Goal: Transaction & Acquisition: Book appointment/travel/reservation

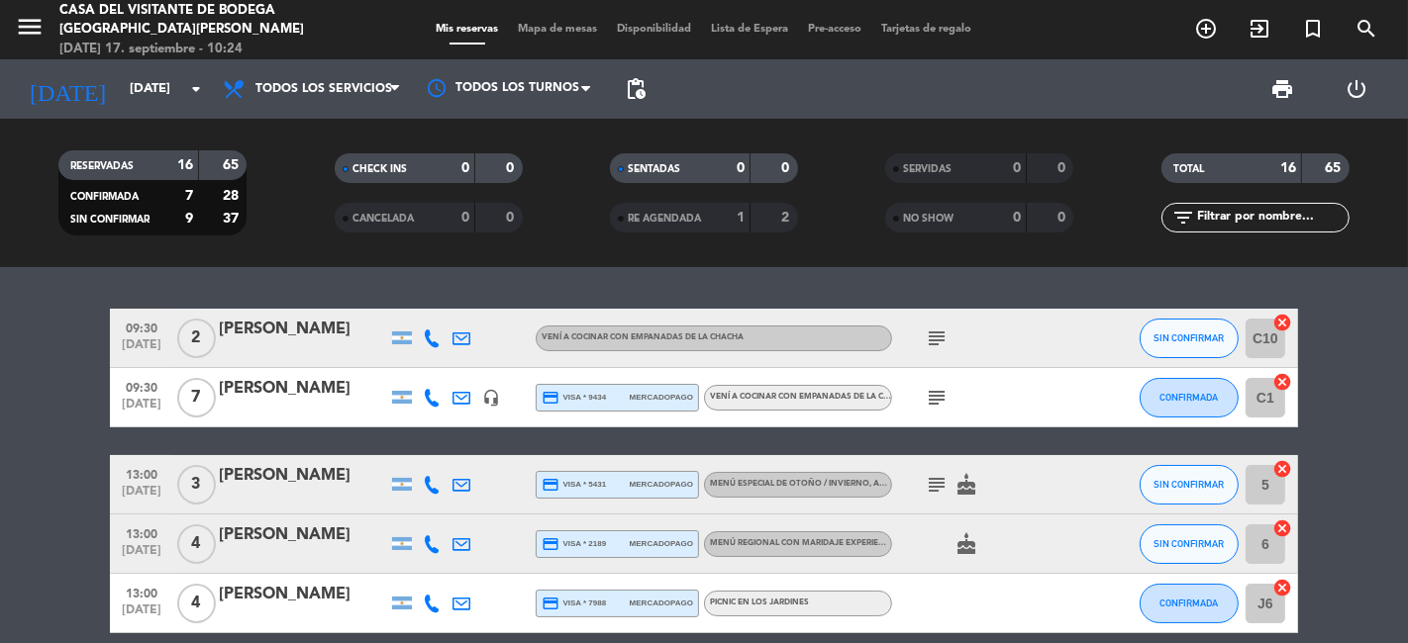
scroll to position [10849, 0]
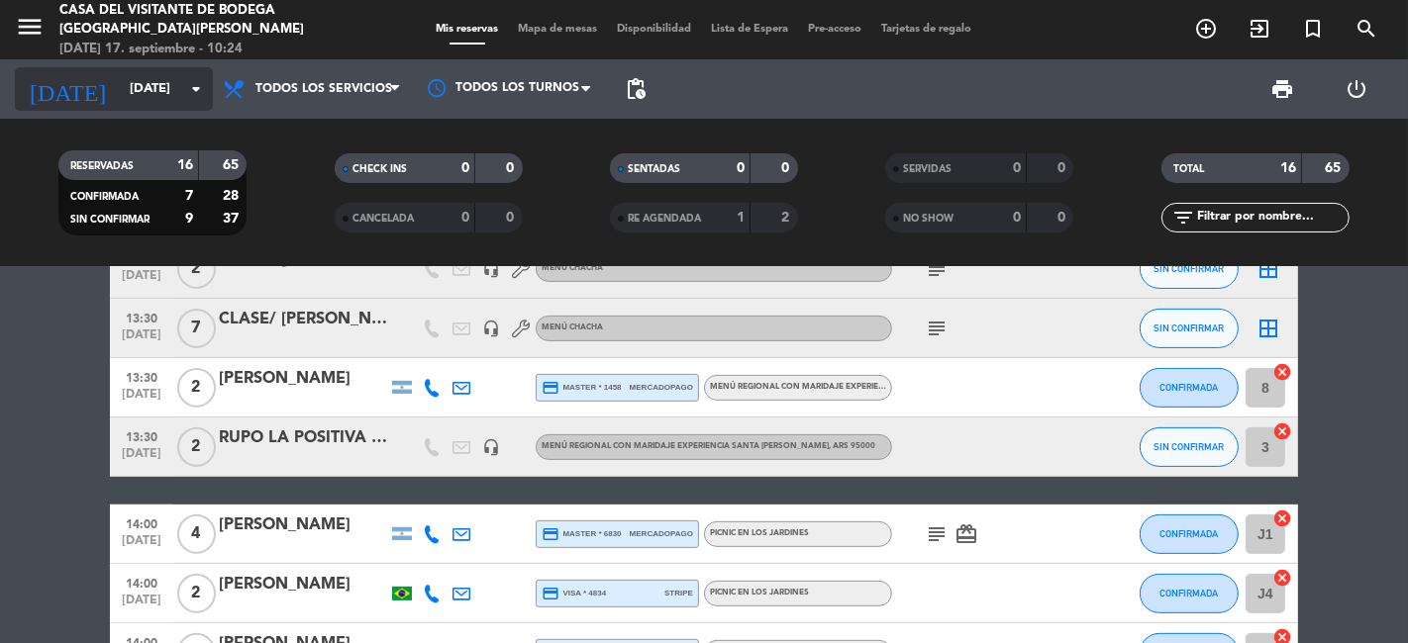
click at [184, 89] on icon "arrow_drop_down" at bounding box center [196, 89] width 24 height 24
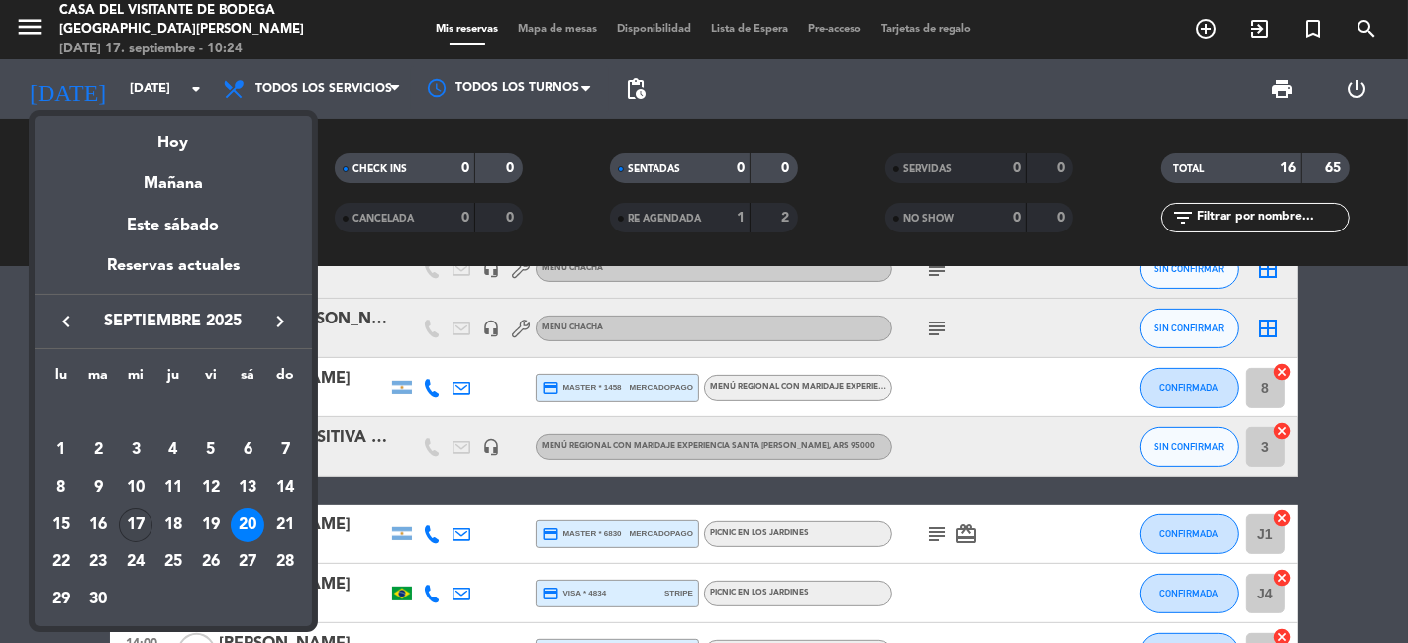
click at [128, 527] on div "17" at bounding box center [136, 526] width 34 height 34
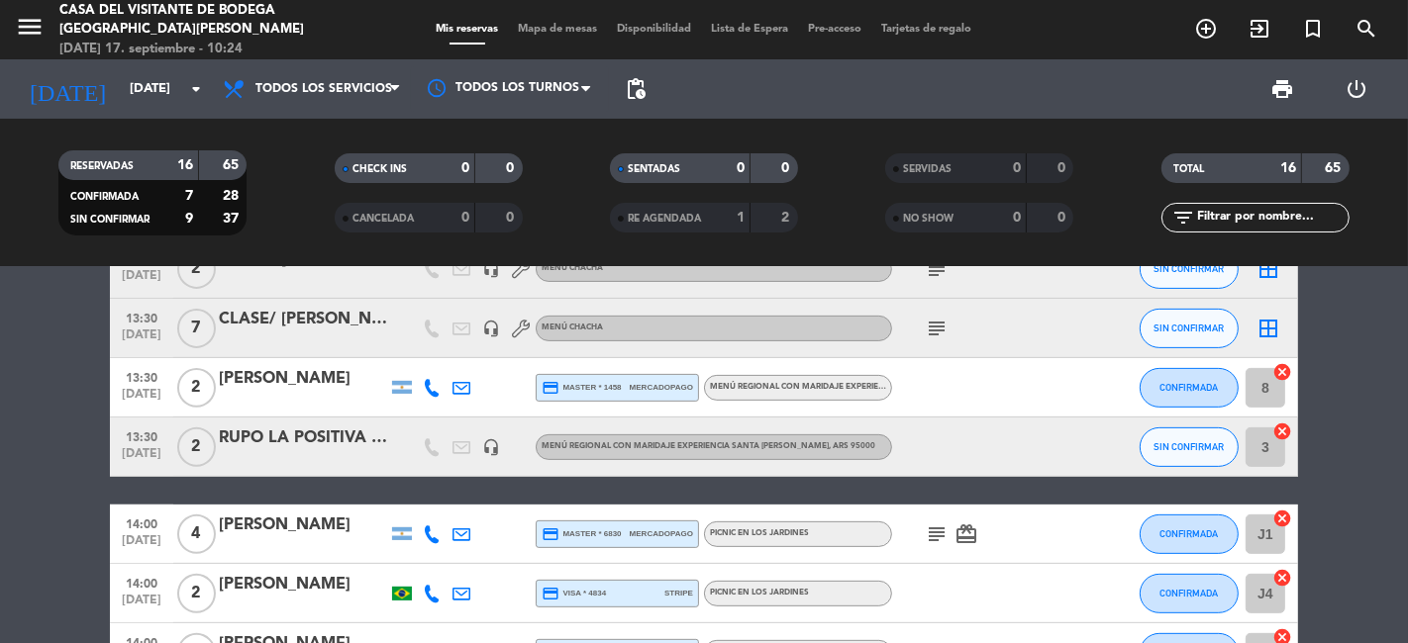
type input "[DATE]"
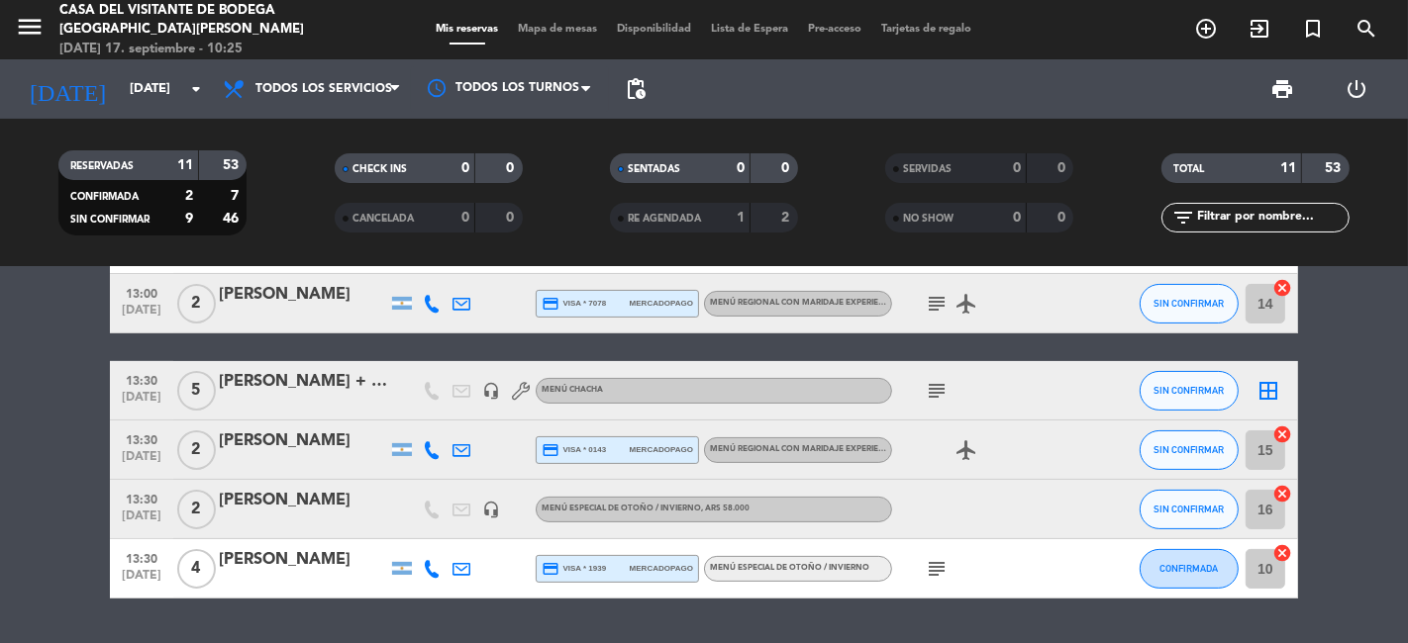
scroll to position [440, 0]
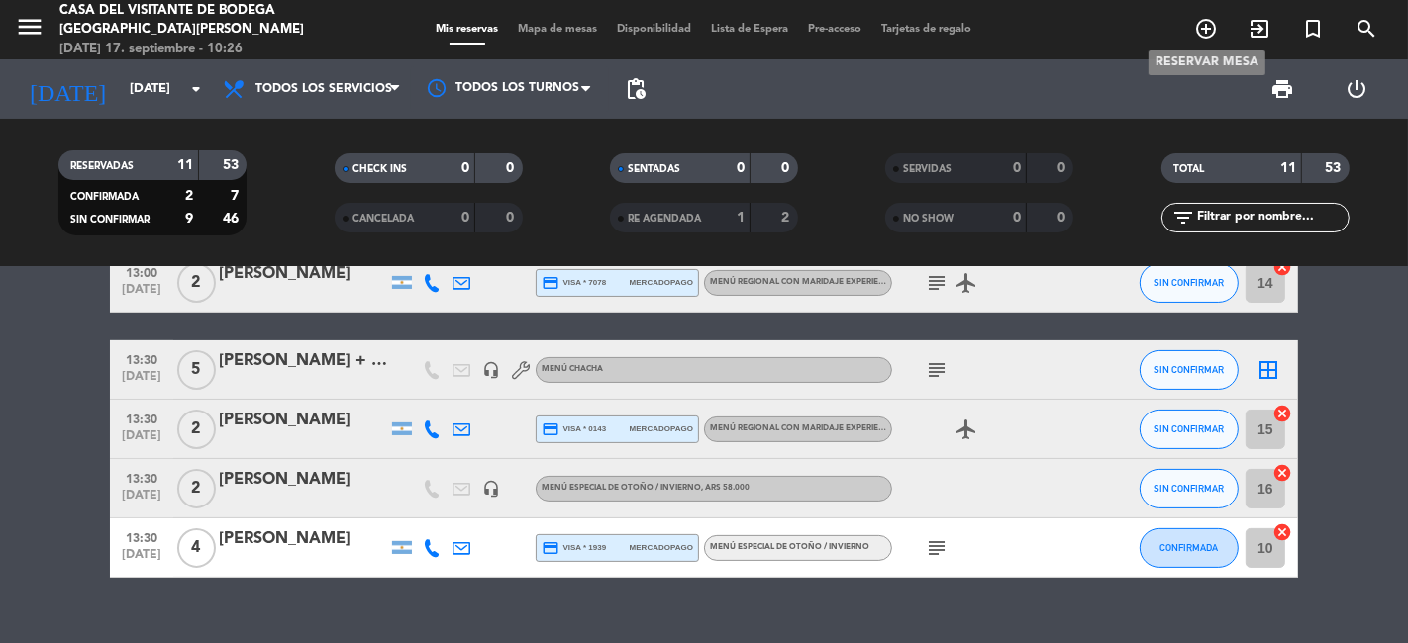
click at [1203, 17] on icon "add_circle_outline" at bounding box center [1206, 29] width 24 height 24
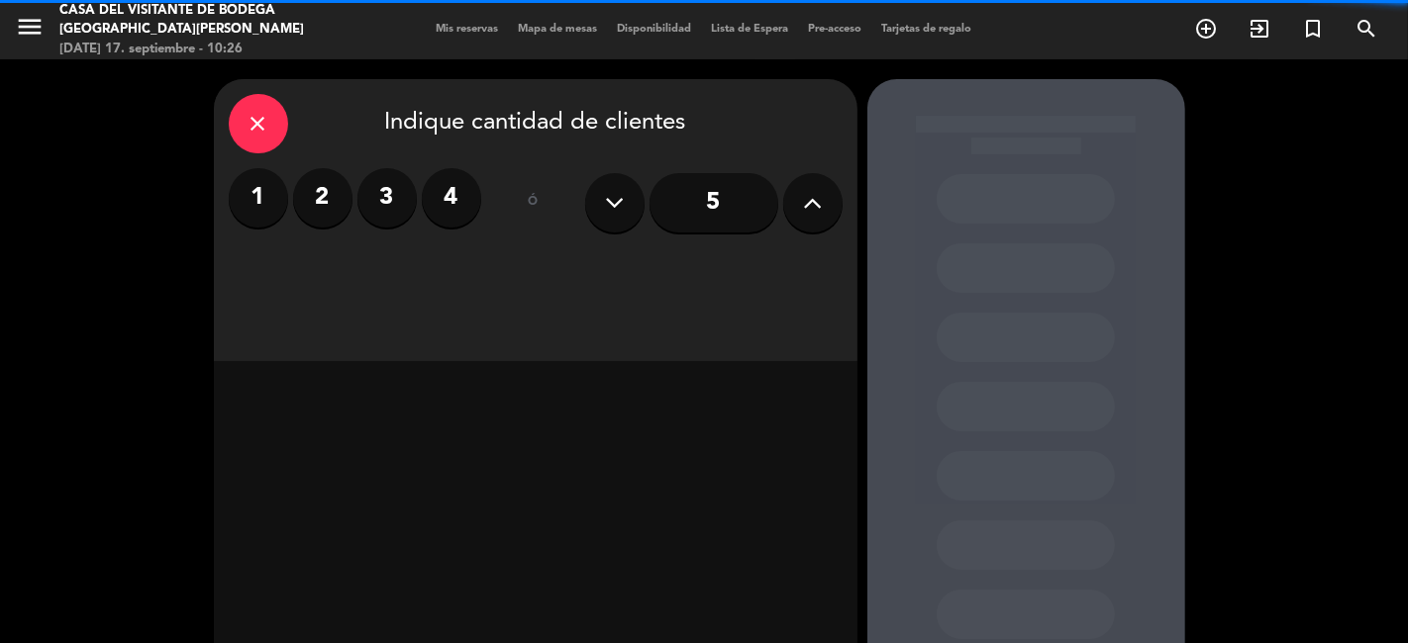
click at [707, 202] on input "5" at bounding box center [713, 202] width 129 height 59
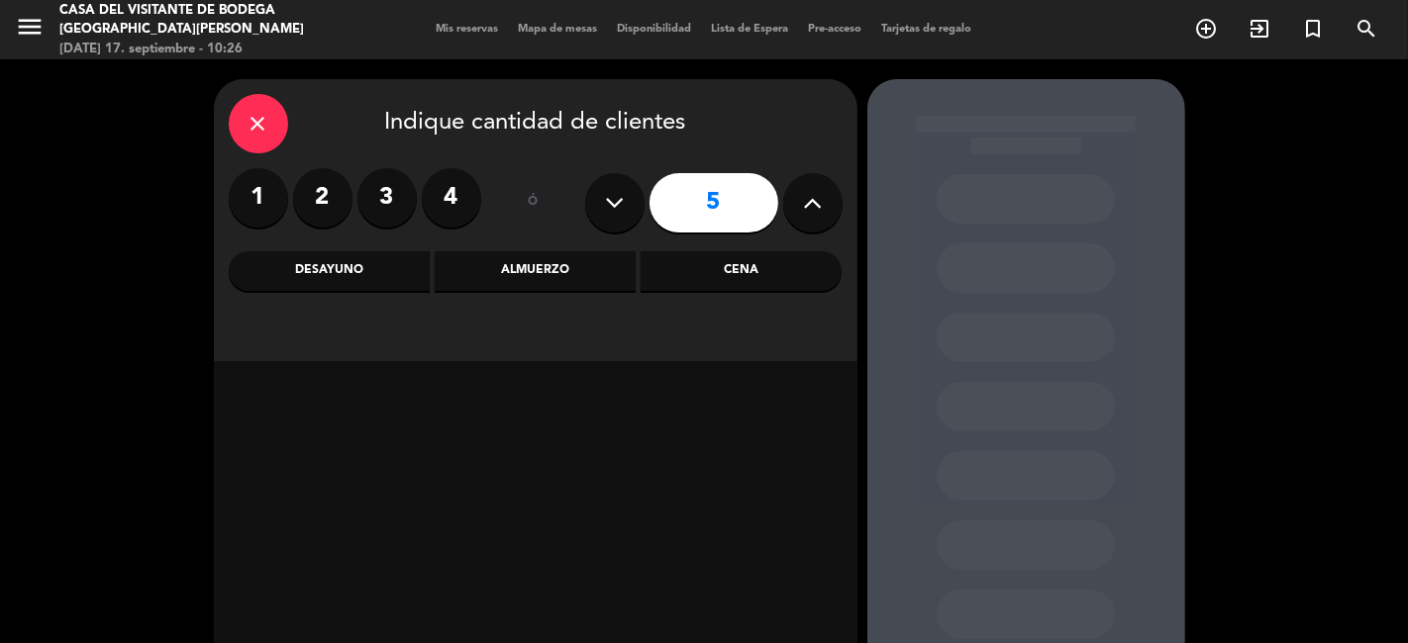
click at [568, 263] on div "Almuerzo" at bounding box center [535, 271] width 201 height 40
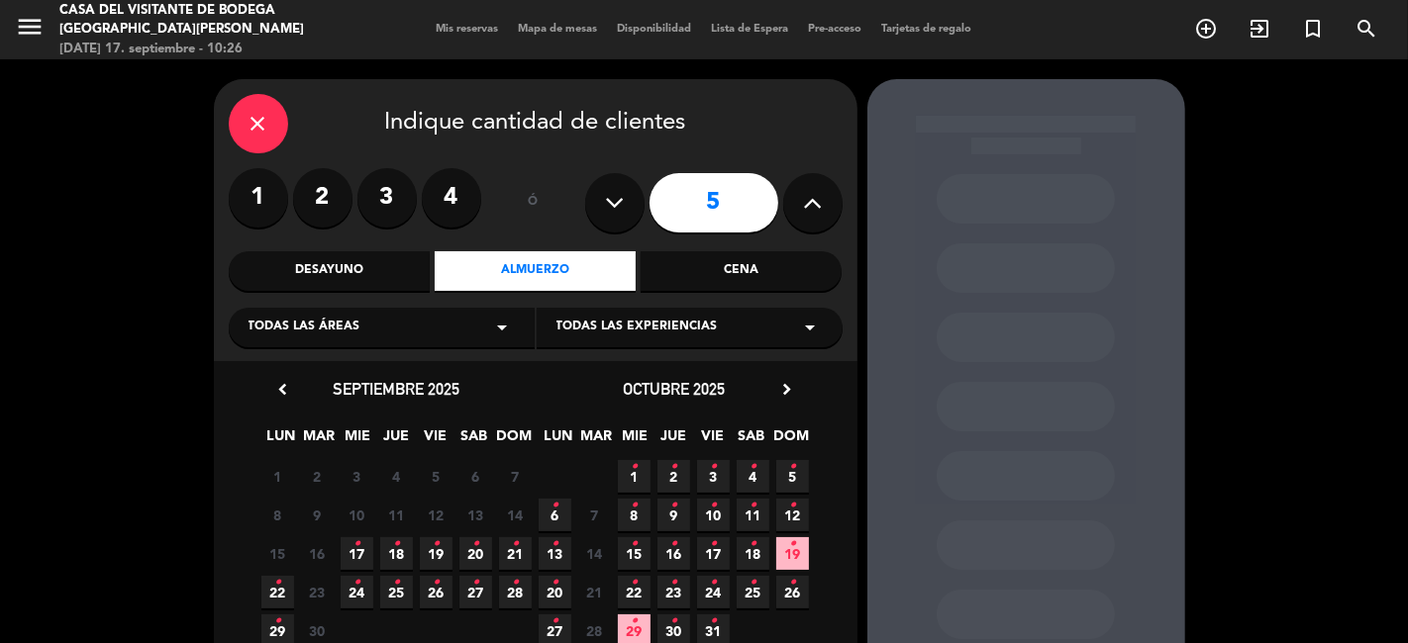
click at [358, 555] on icon "•" at bounding box center [356, 545] width 7 height 32
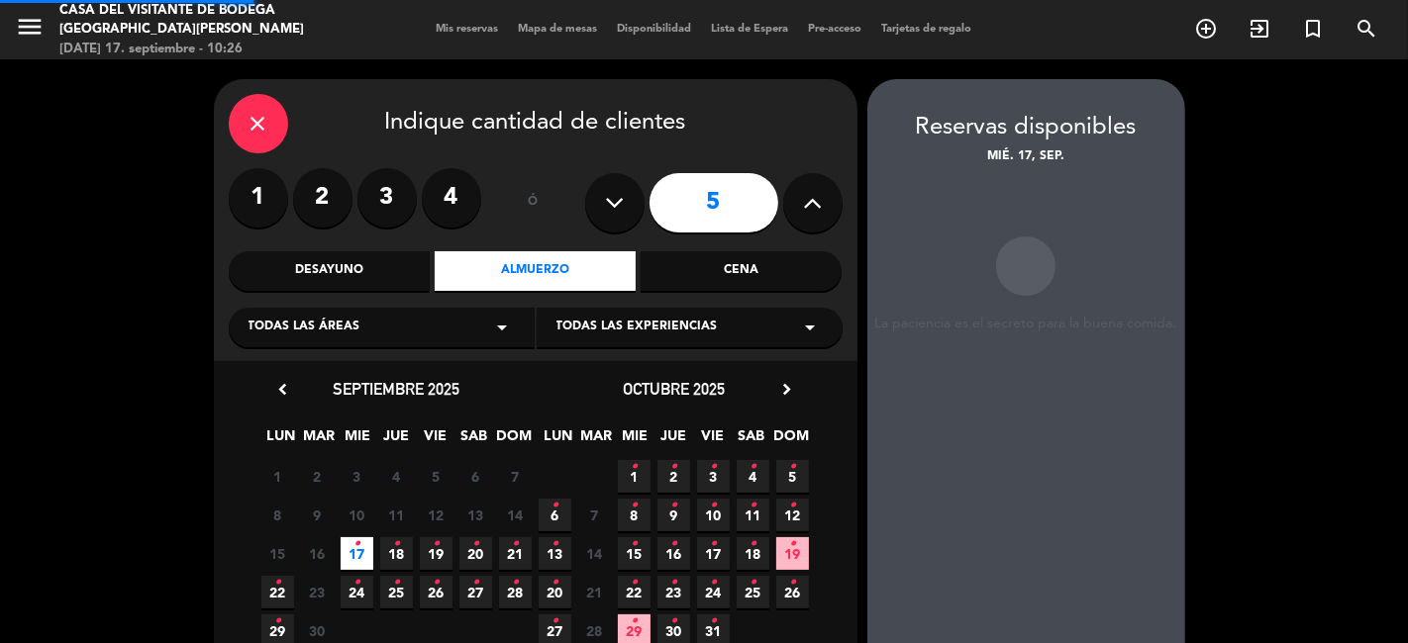
scroll to position [79, 0]
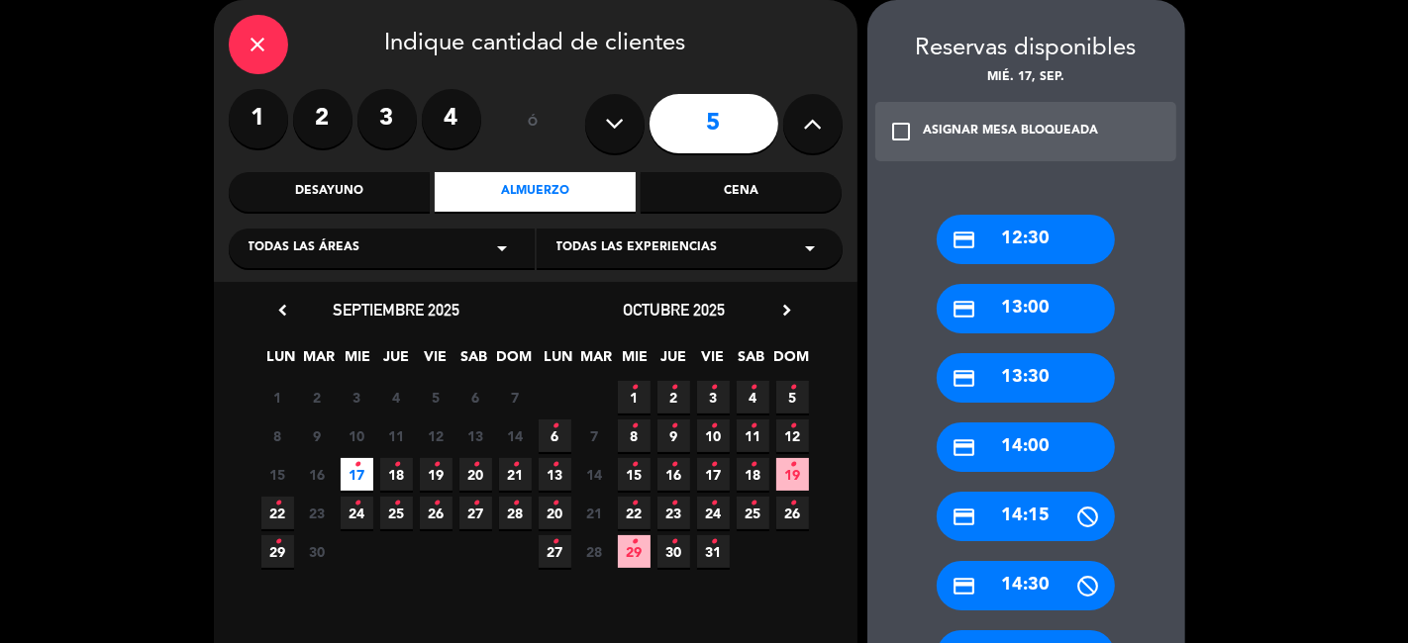
click at [998, 374] on div "credit_card 13:30" at bounding box center [1025, 377] width 178 height 49
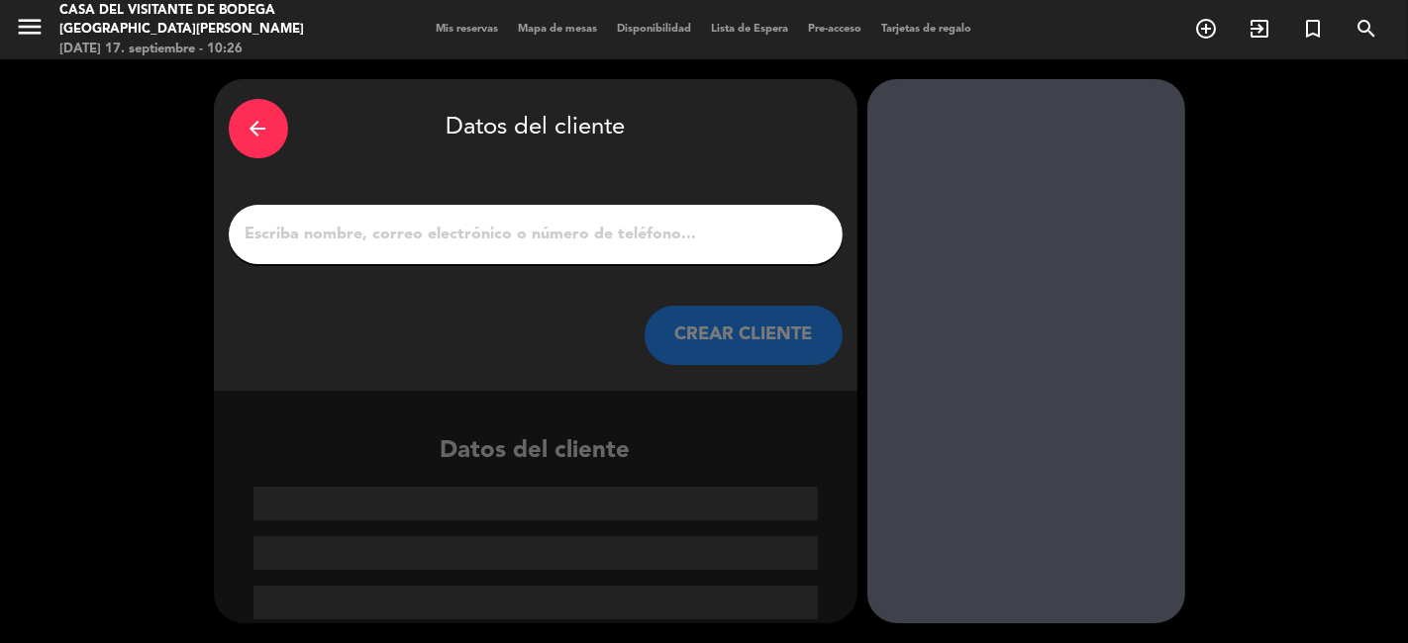
scroll to position [0, 0]
click at [469, 225] on input "Página Completa" at bounding box center [536, 235] width 584 height 28
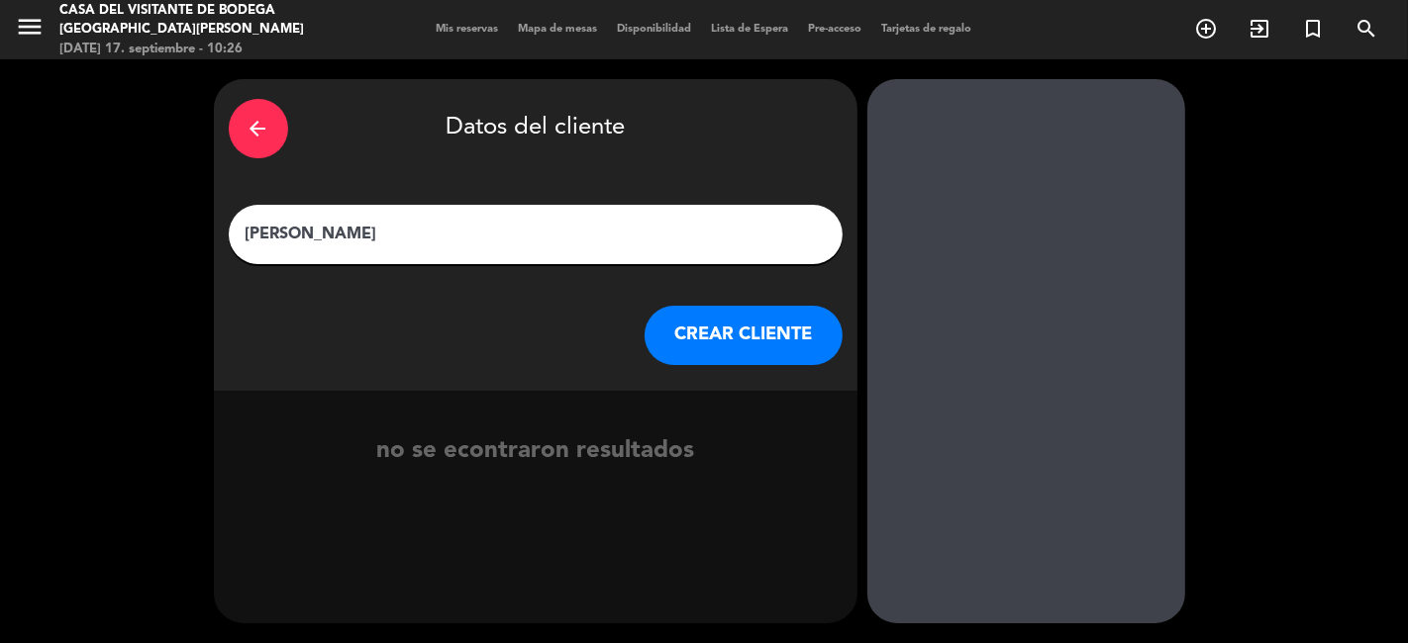
type input "[PERSON_NAME]"
click at [783, 328] on button "CREAR CLIENTE" at bounding box center [743, 335] width 198 height 59
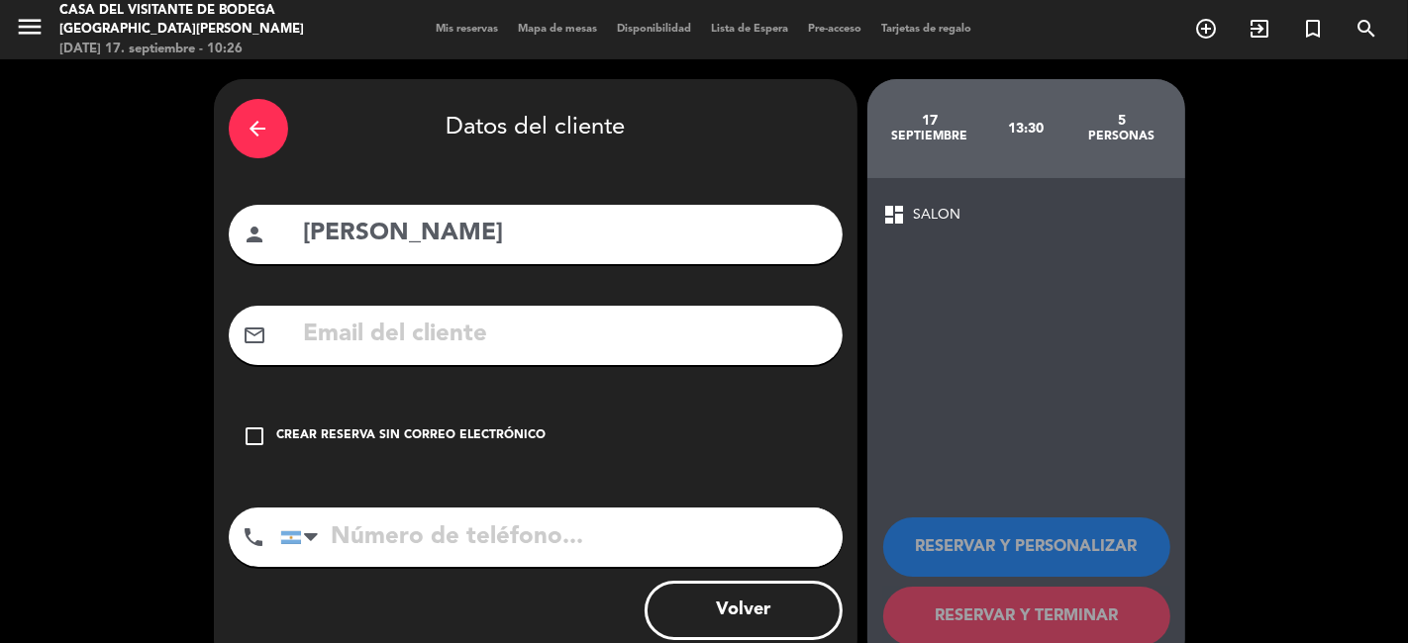
click at [249, 438] on icon "check_box_outline_blank" at bounding box center [256, 437] width 24 height 24
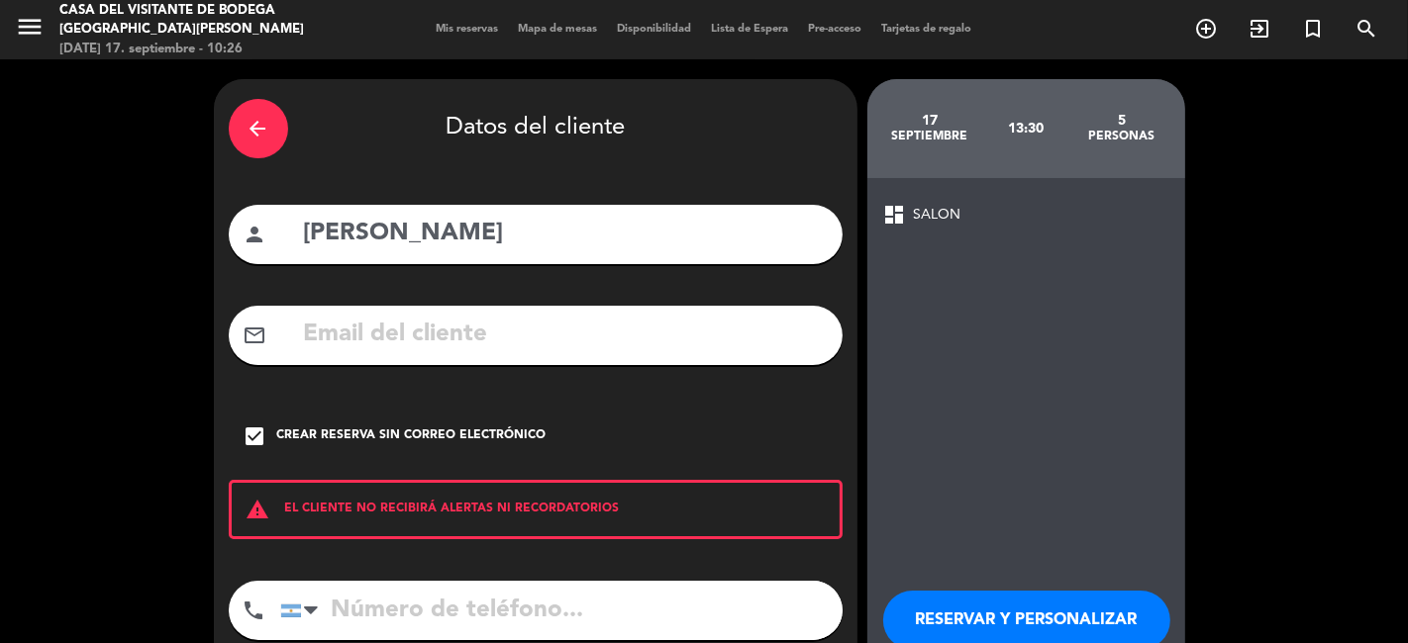
click at [971, 614] on button "RESERVAR Y PERSONALIZAR" at bounding box center [1026, 620] width 287 height 59
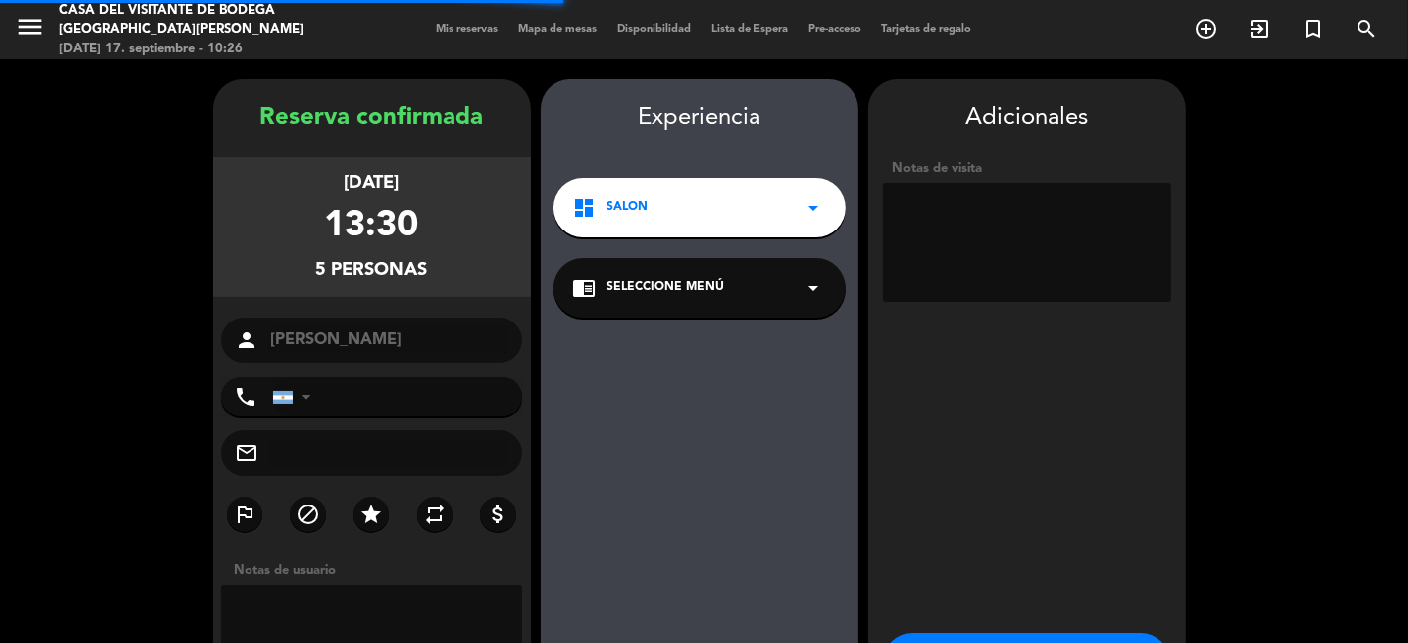
scroll to position [79, 0]
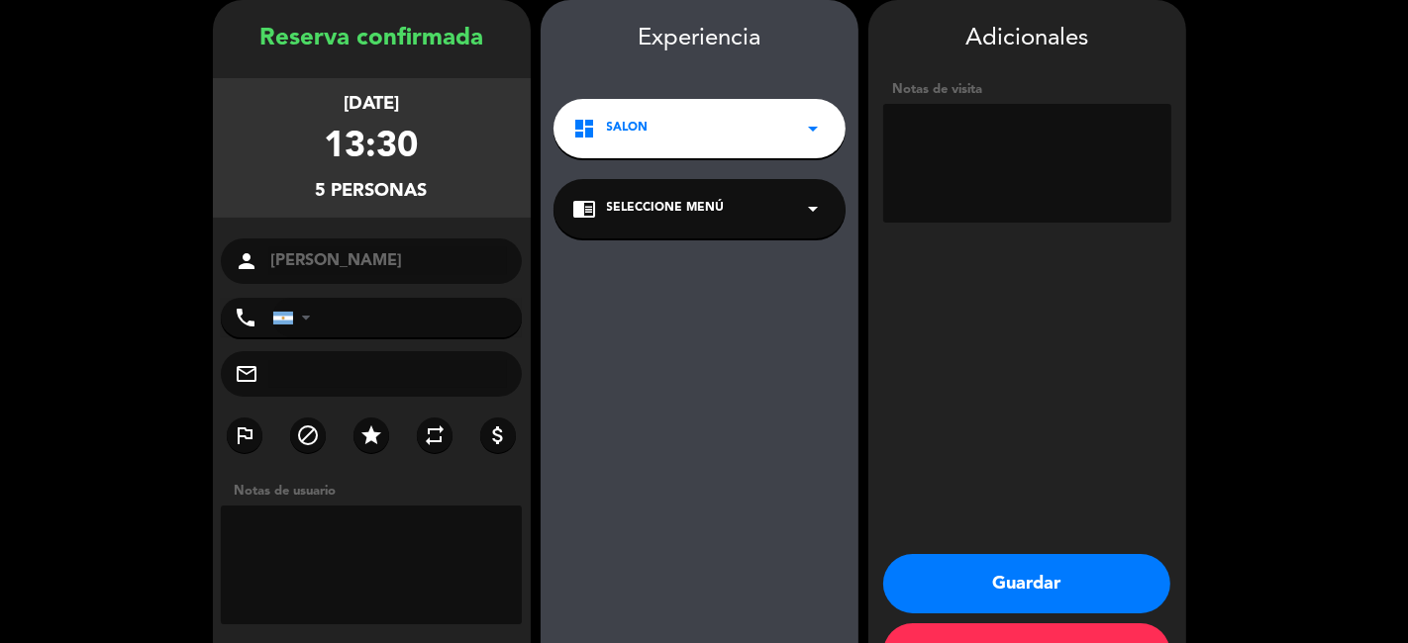
click at [1007, 588] on button "Guardar" at bounding box center [1026, 583] width 287 height 59
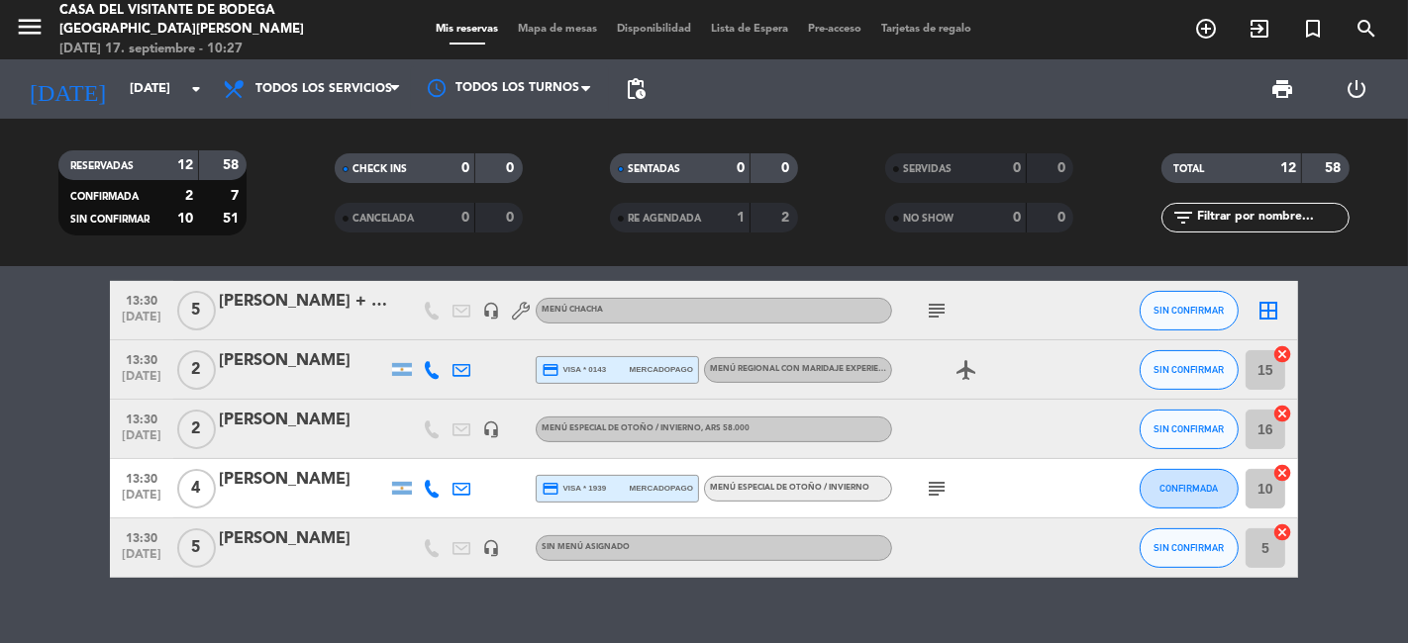
scroll to position [532, 0]
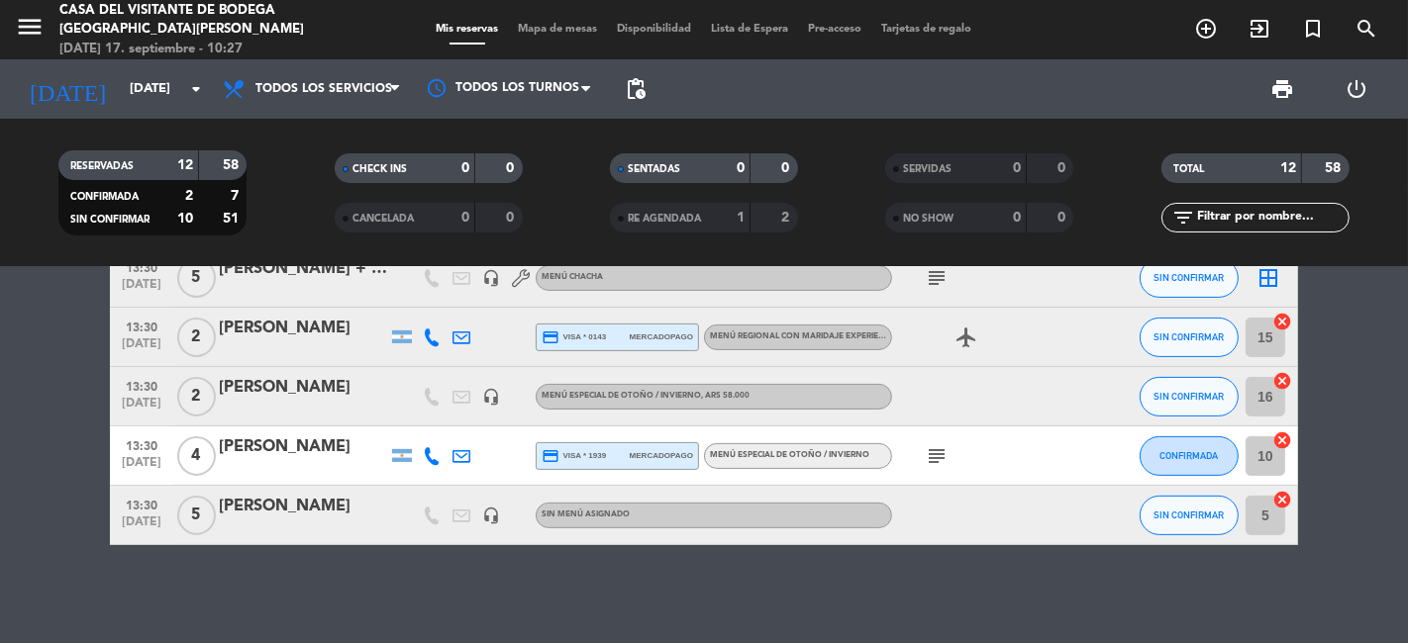
click at [302, 508] on div "[PERSON_NAME]" at bounding box center [303, 507] width 168 height 26
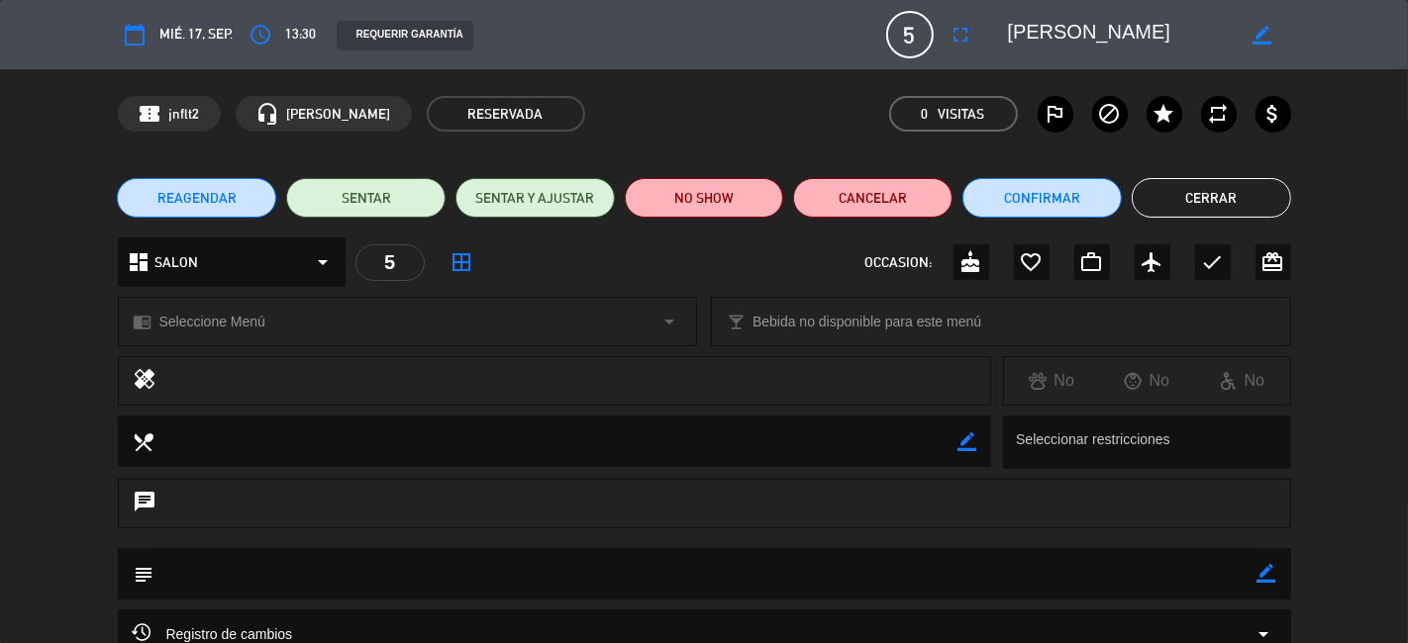
drag, startPoint x: 1267, startPoint y: 576, endPoint x: 725, endPoint y: 549, distance: 543.1
click at [1258, 576] on icon "border_color" at bounding box center [1266, 573] width 19 height 19
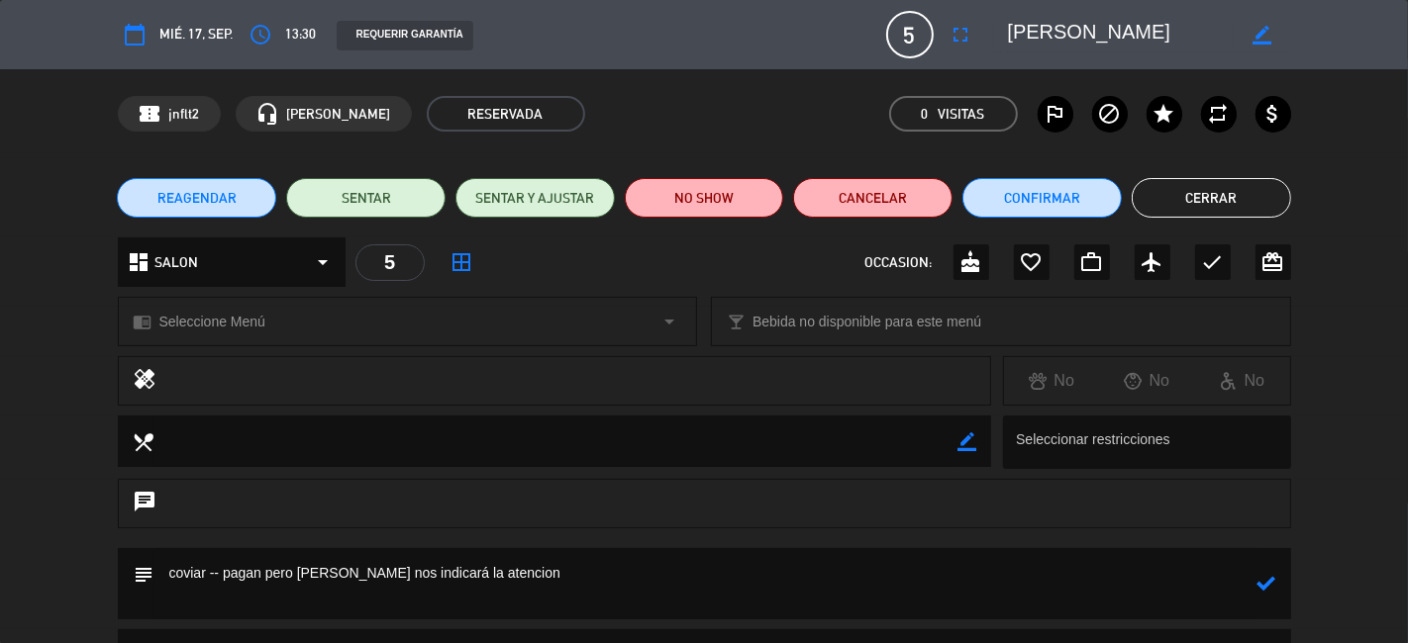
type textarea "coviar -- pagan pero [PERSON_NAME] nos indicará la atencion"
click at [1254, 35] on icon "border_color" at bounding box center [1261, 35] width 19 height 19
type textarea "p"
type textarea "[PERSON_NAME]"
click at [1259, 30] on icon at bounding box center [1261, 35] width 19 height 19
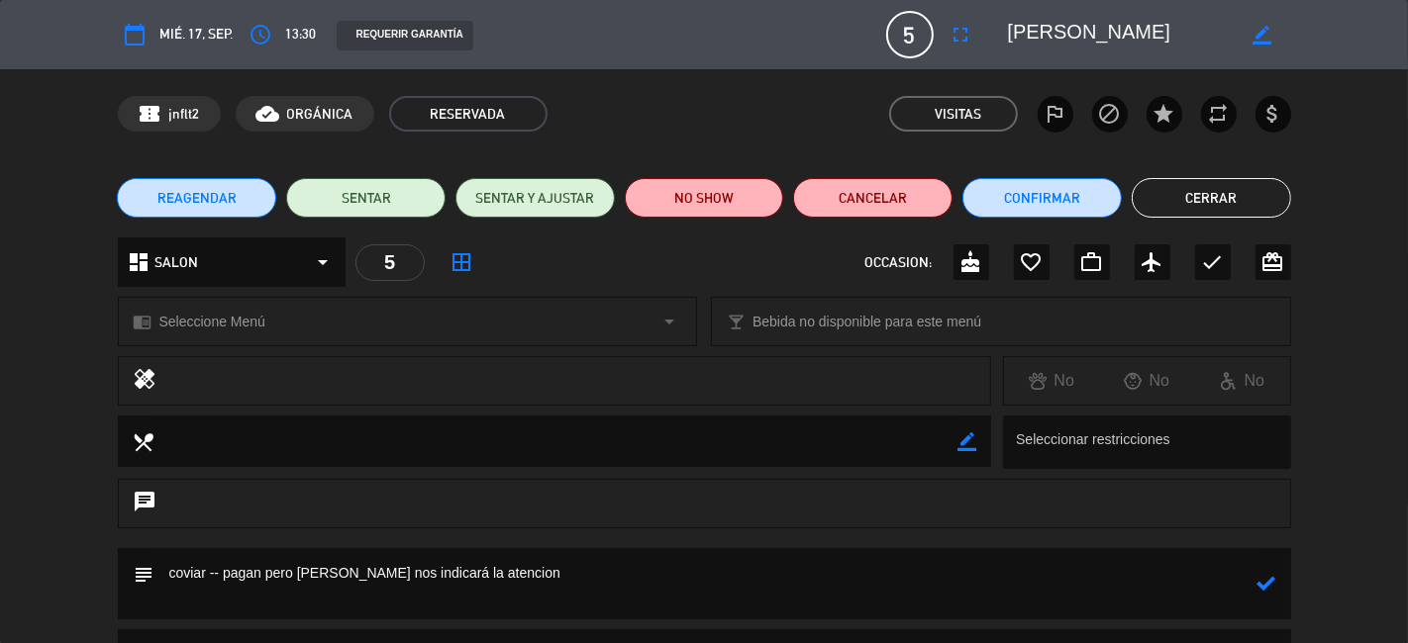
click at [816, 601] on textarea at bounding box center [705, 583] width 1103 height 71
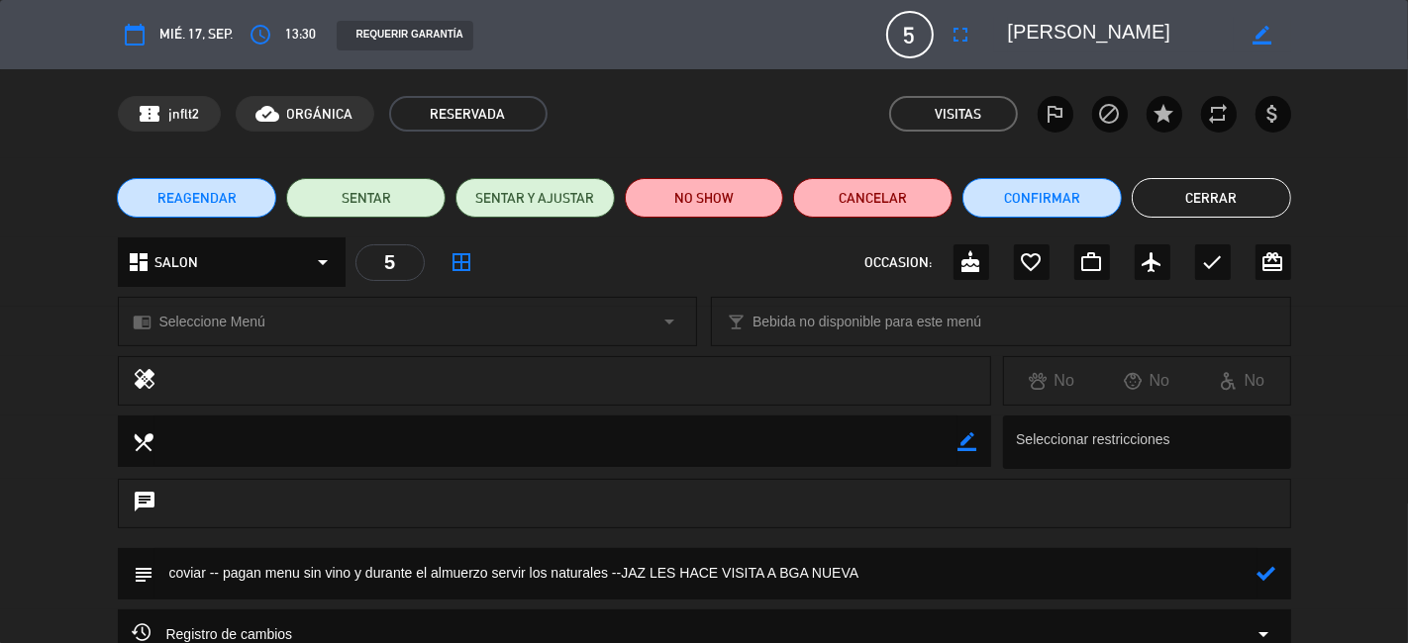
type textarea "coviar -- pagan menu sin vino y durante el almuerzo servir los naturales --JAZ …"
click at [1263, 574] on icon at bounding box center [1266, 573] width 19 height 19
click at [1040, 189] on button "Confirmar" at bounding box center [1041, 198] width 159 height 40
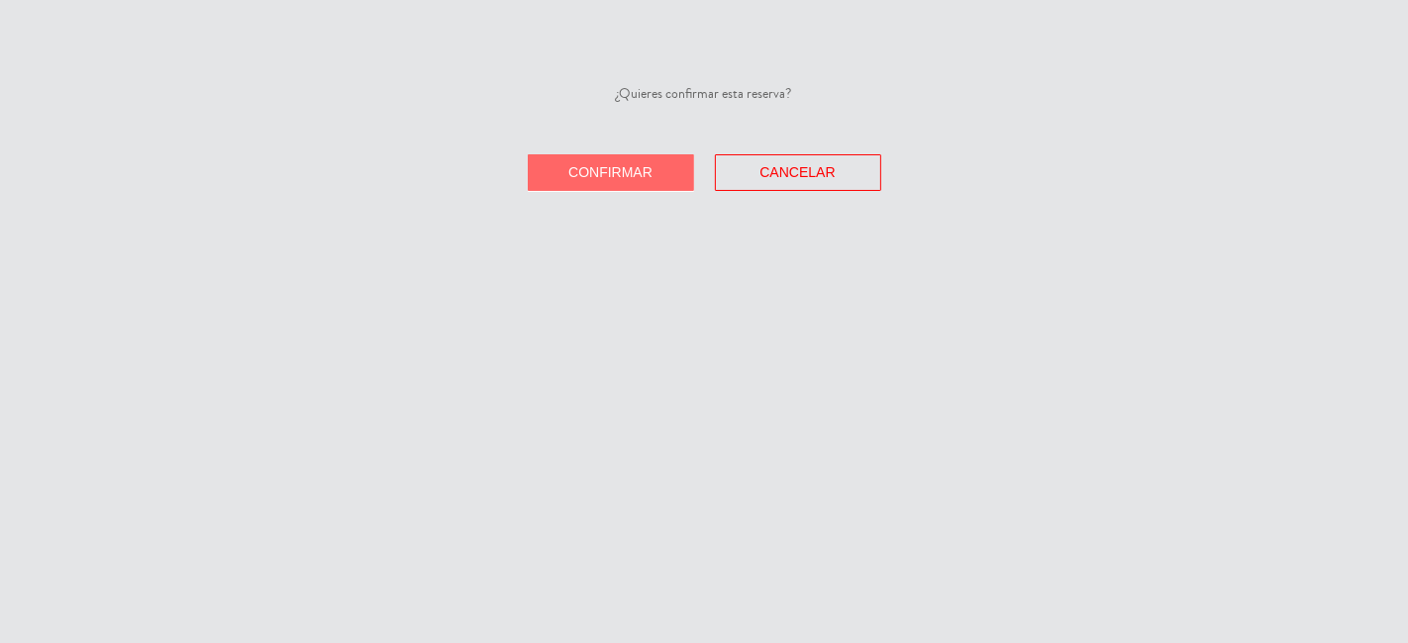
click at [631, 176] on span "Confirmar" at bounding box center [610, 172] width 84 height 16
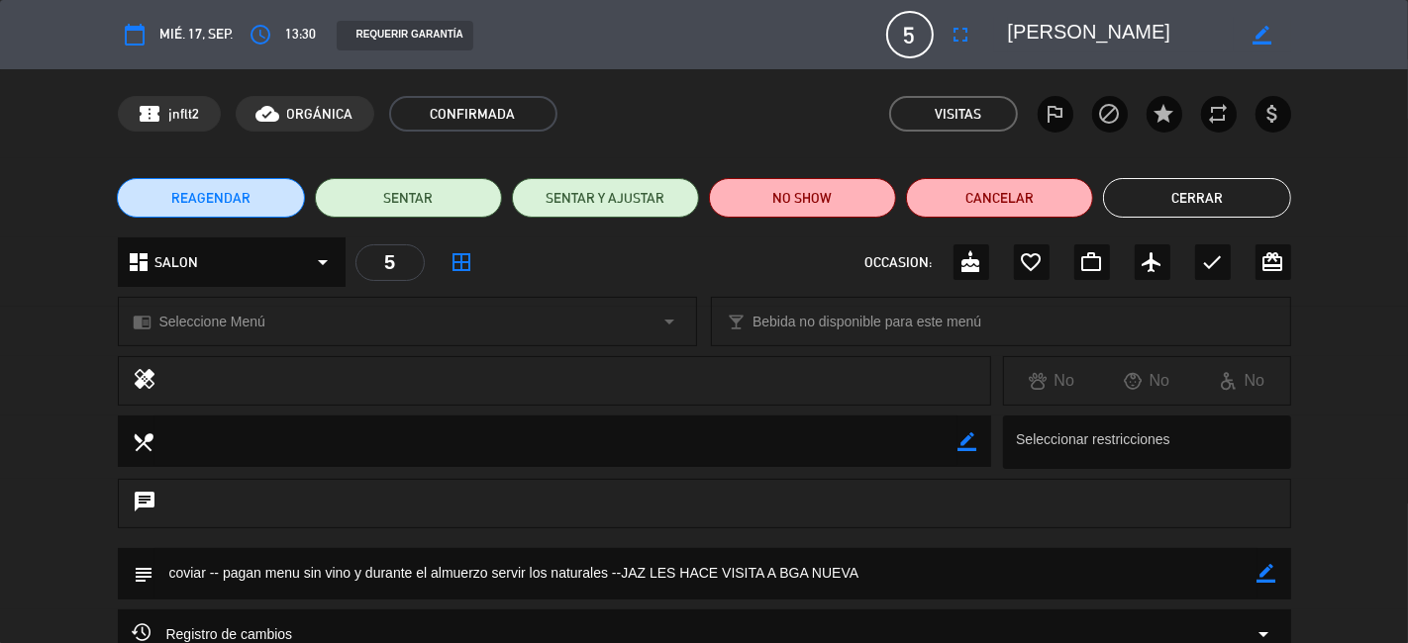
click at [1204, 197] on button "Cerrar" at bounding box center [1196, 198] width 187 height 40
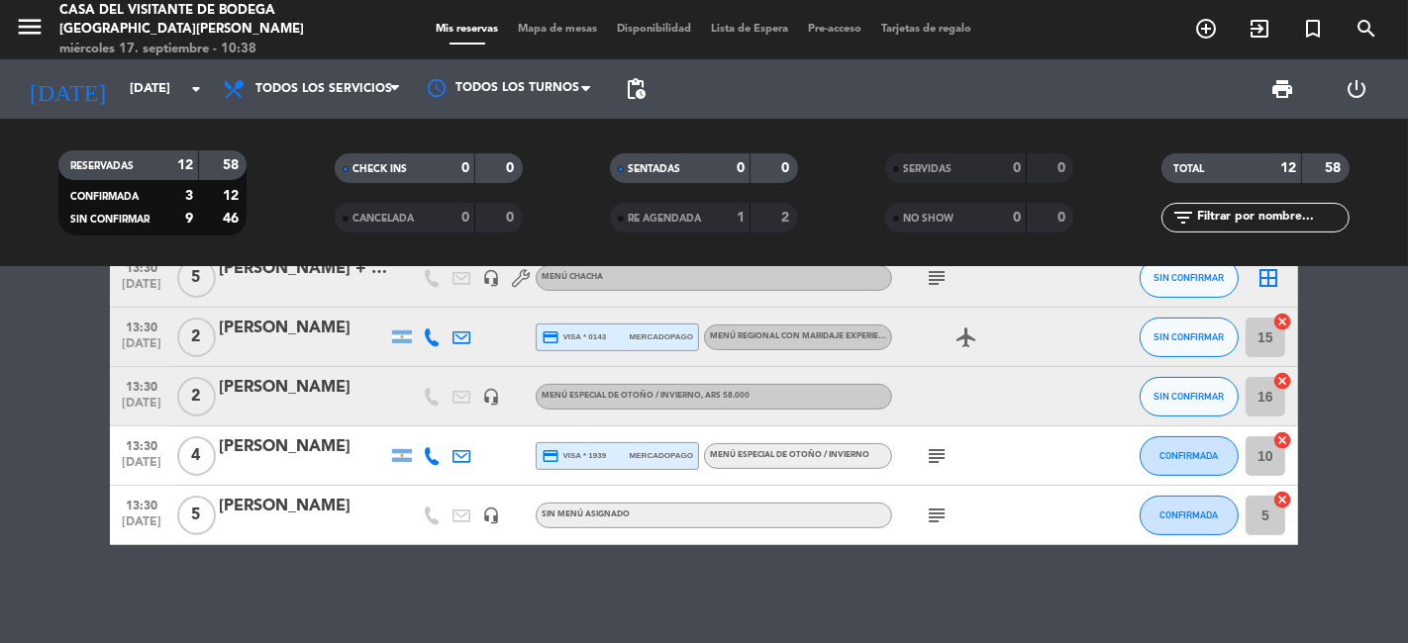
click at [241, 611] on div "12:30 [DATE] FAM TOUR ITAPARICA headset_mic Menú Regional con maridaje Experien…" at bounding box center [704, 455] width 1408 height 376
